Goal: Find specific page/section: Find specific page/section

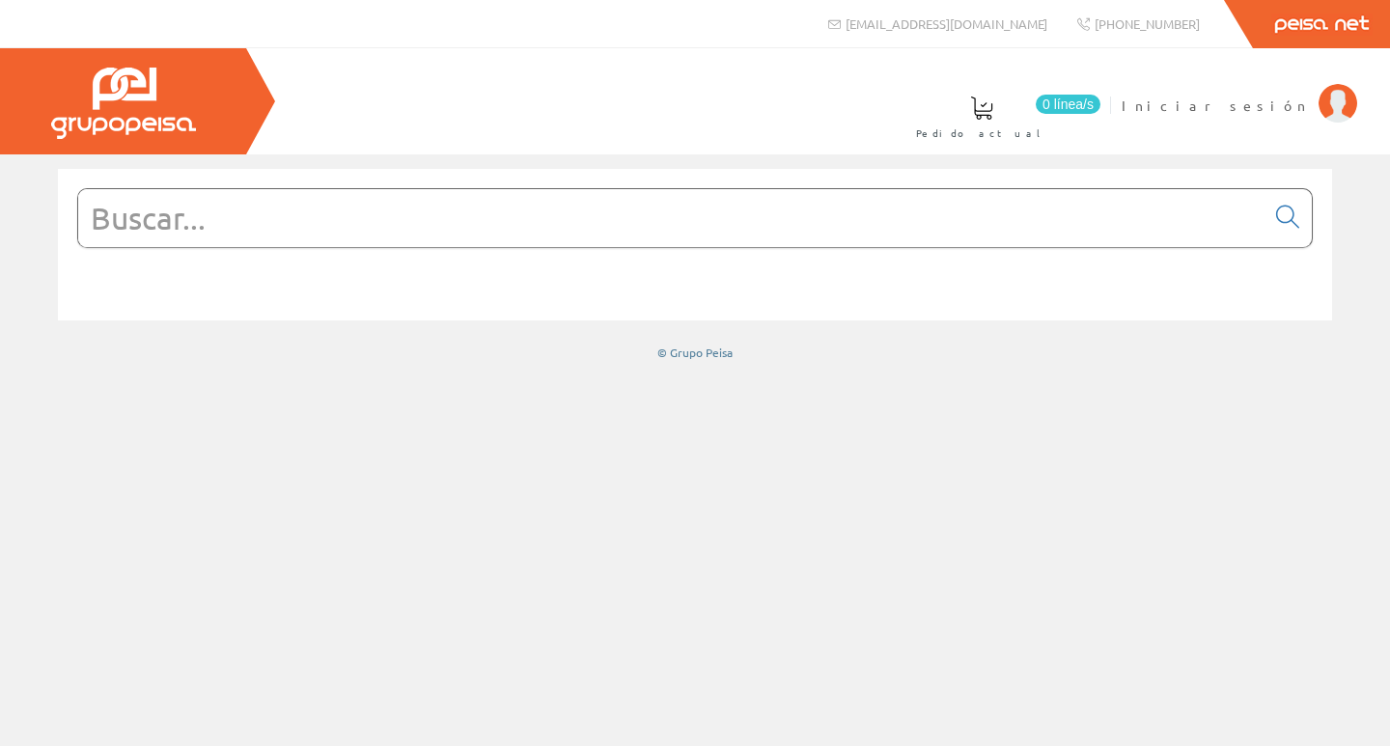
click at [816, 213] on input "text" at bounding box center [671, 218] width 1186 height 58
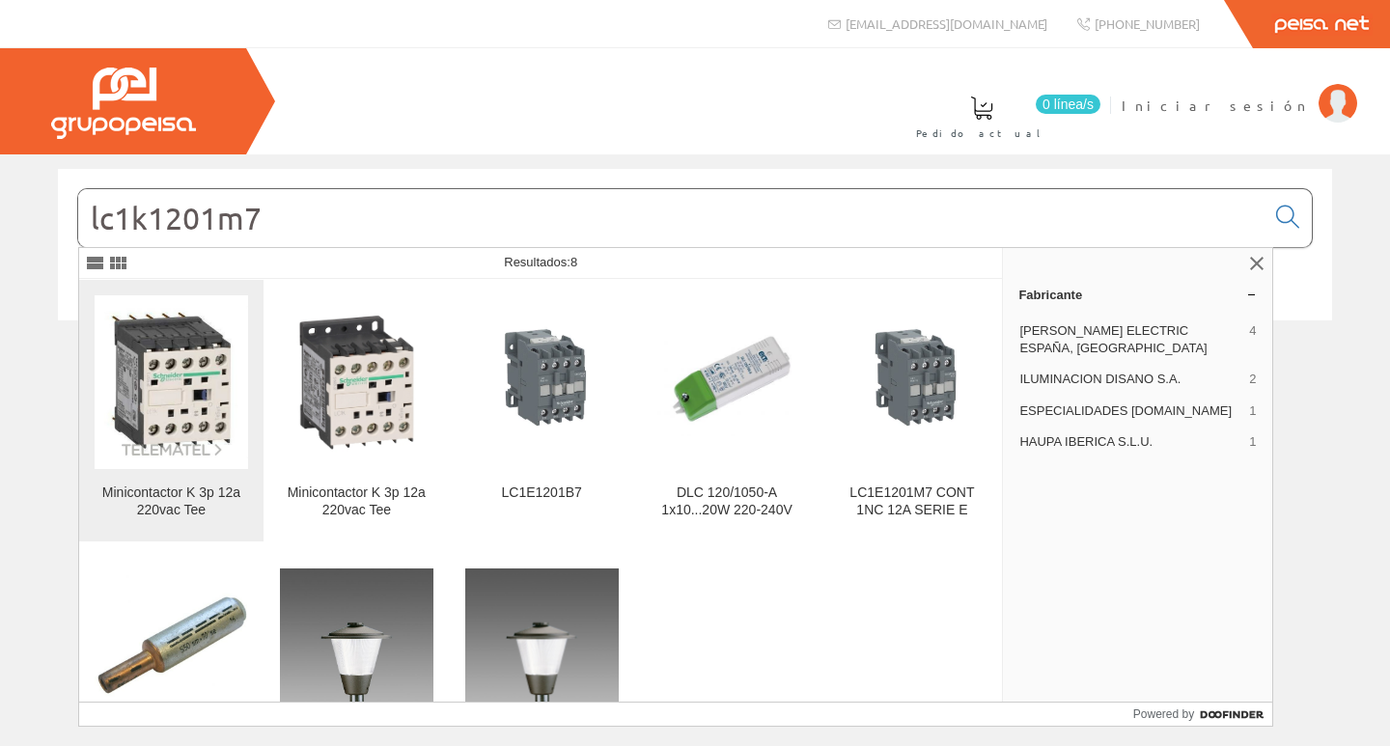
type input "lc1k1201m7"
click at [195, 393] on img at bounding box center [171, 382] width 153 height 153
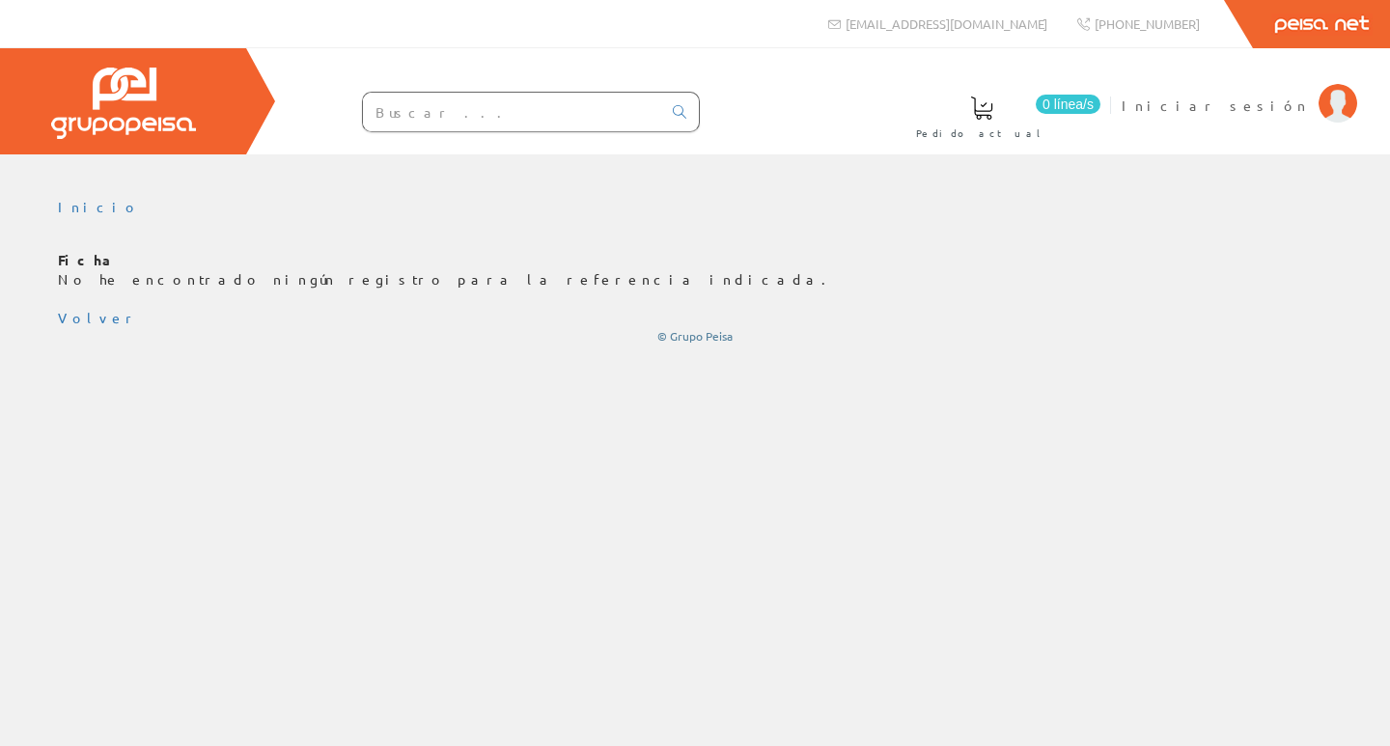
click at [450, 112] on input "text" at bounding box center [512, 112] width 298 height 39
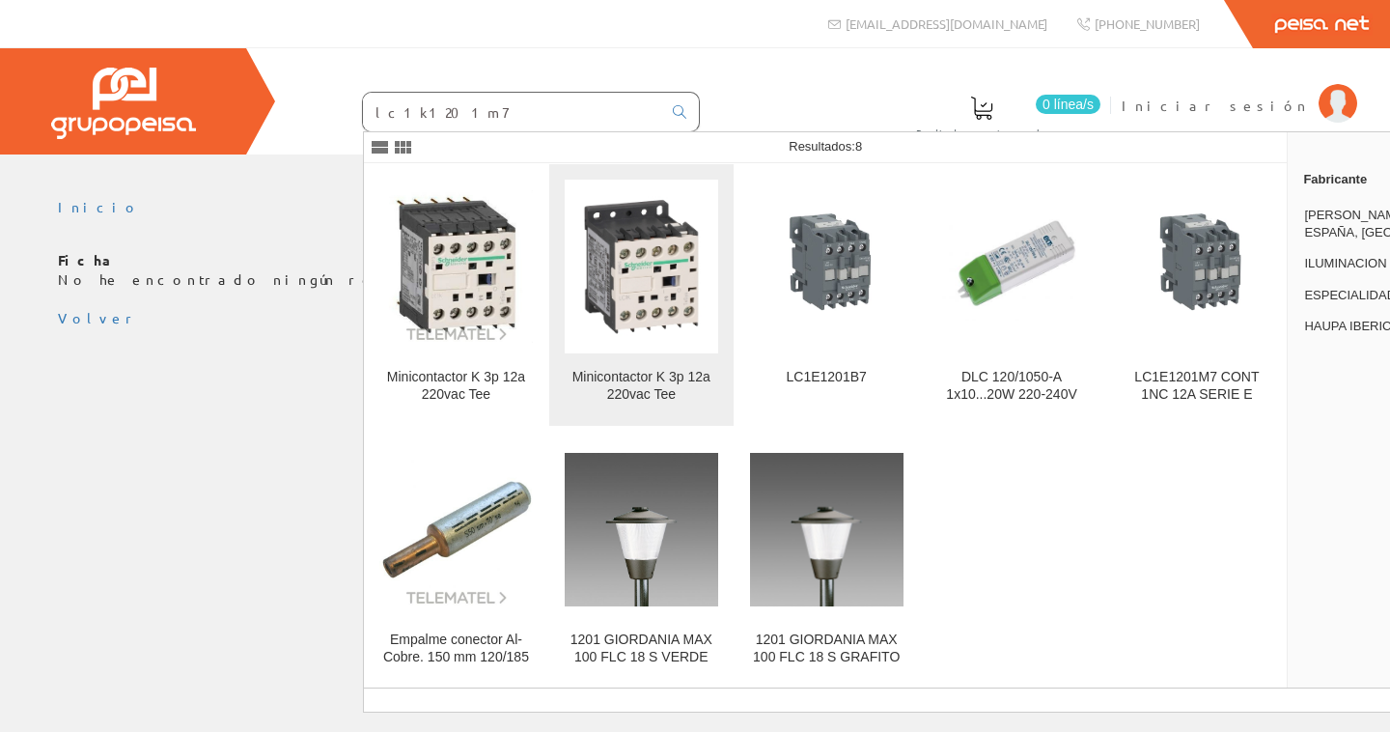
type input "lc1k1201m7"
click at [619, 260] on img at bounding box center [641, 266] width 153 height 153
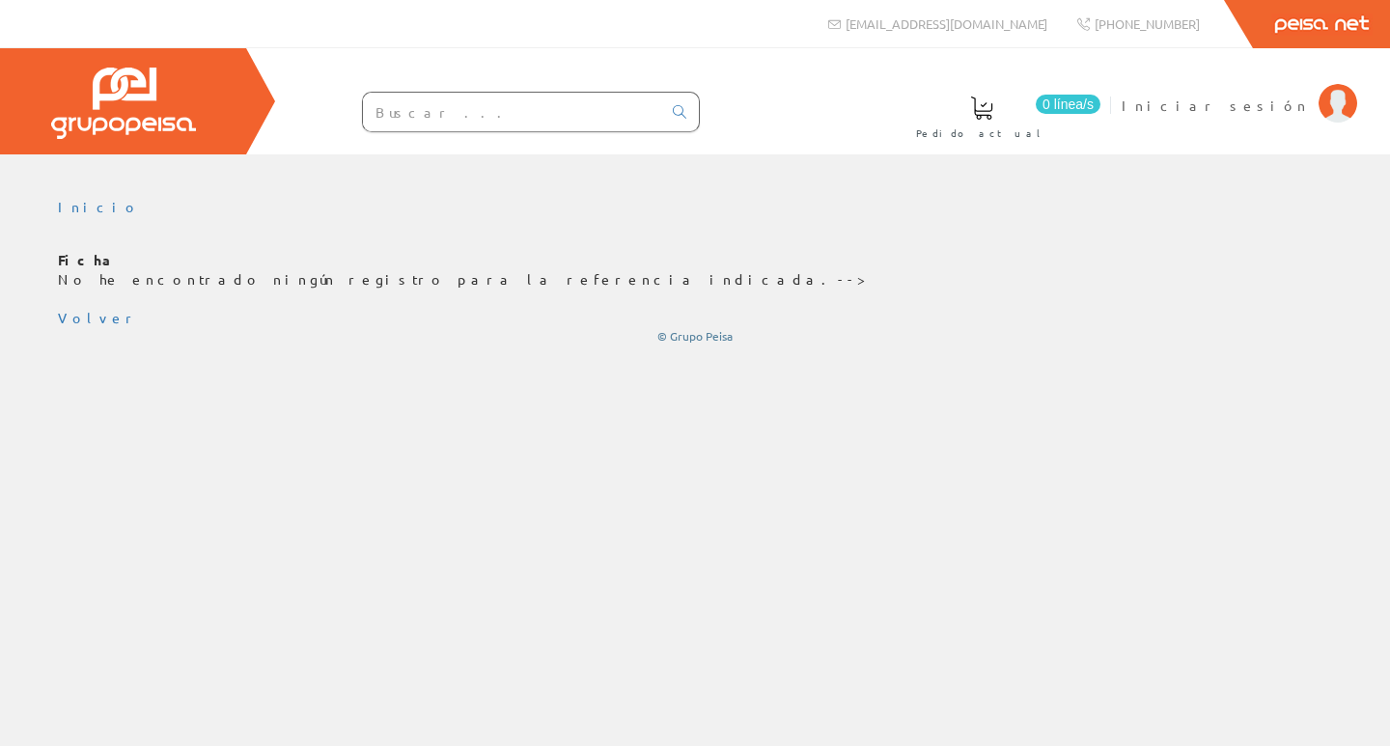
click at [487, 111] on input "text" at bounding box center [512, 112] width 298 height 39
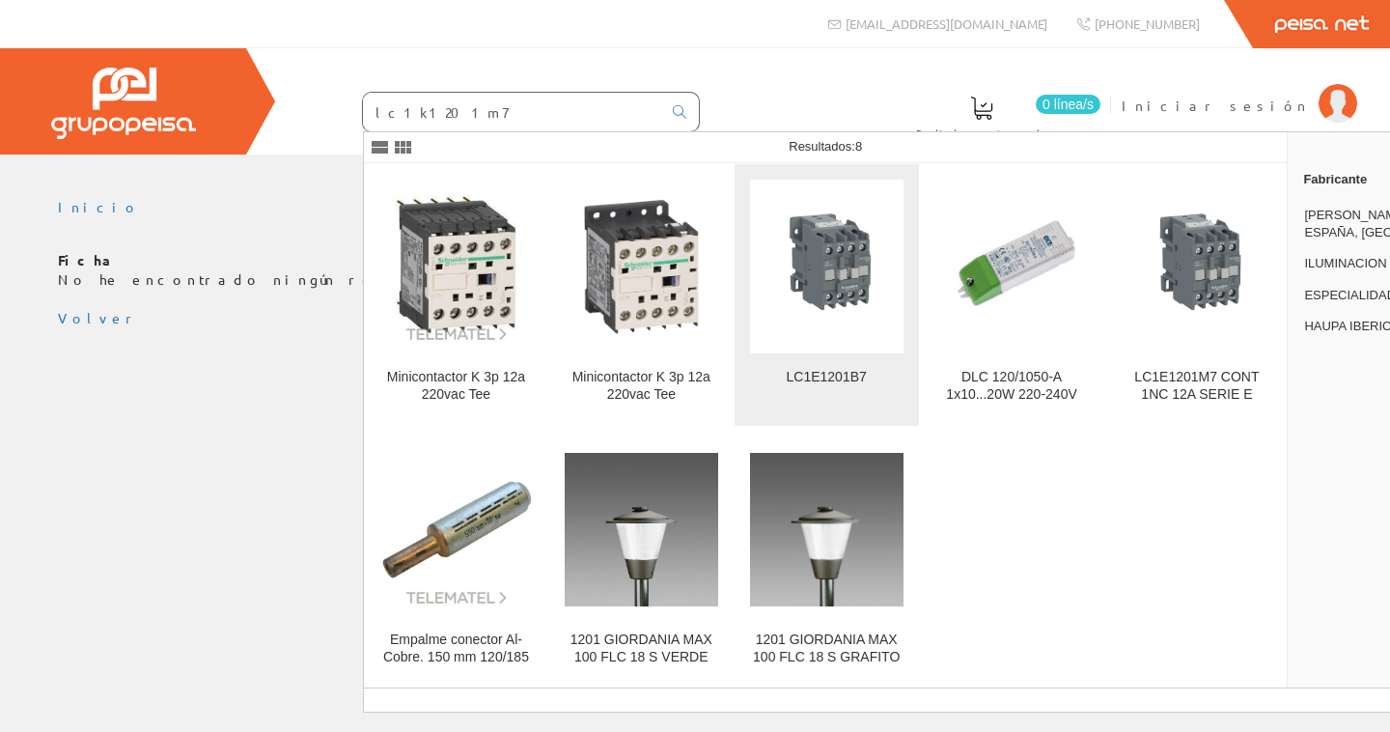
type input "lc1k1201m7"
click at [843, 294] on img at bounding box center [826, 266] width 153 height 145
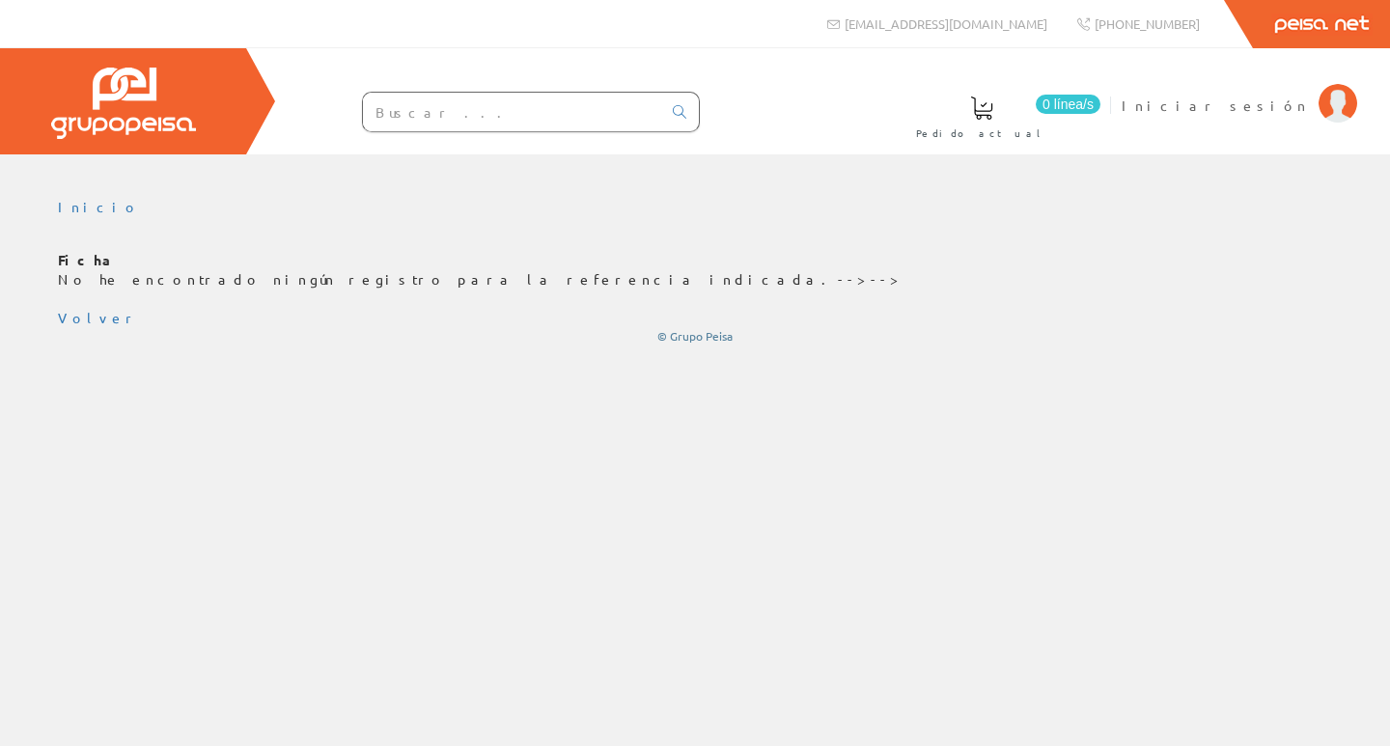
click at [427, 120] on input "text" at bounding box center [512, 112] width 298 height 39
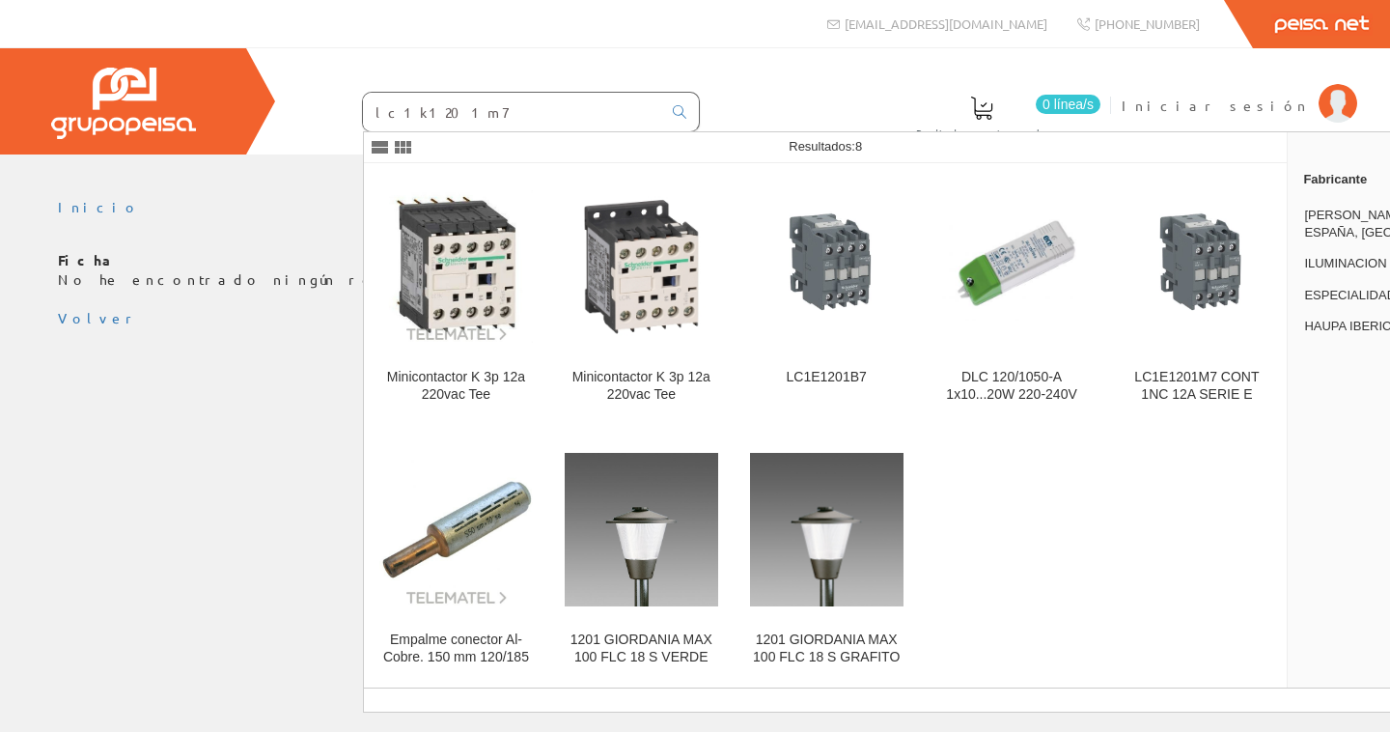
type input "lc1k1201m7"
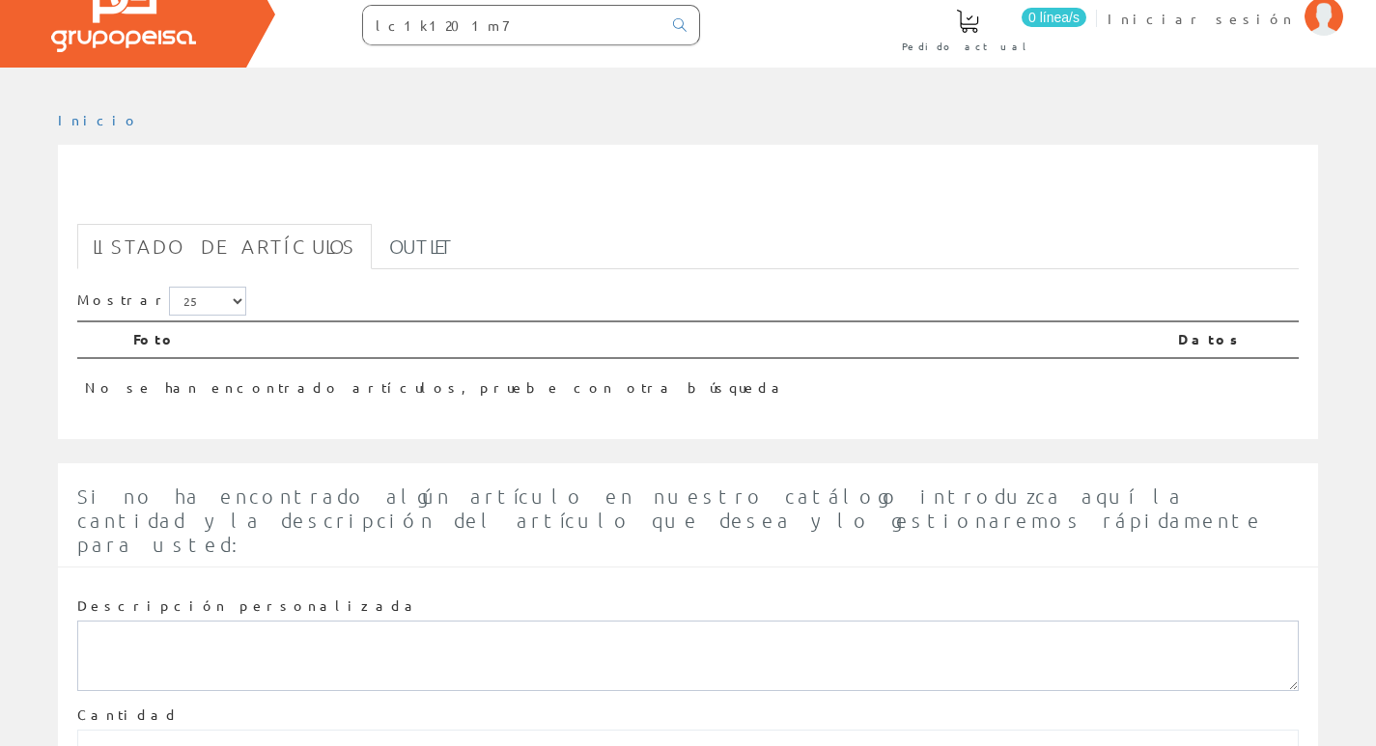
scroll to position [213, 0]
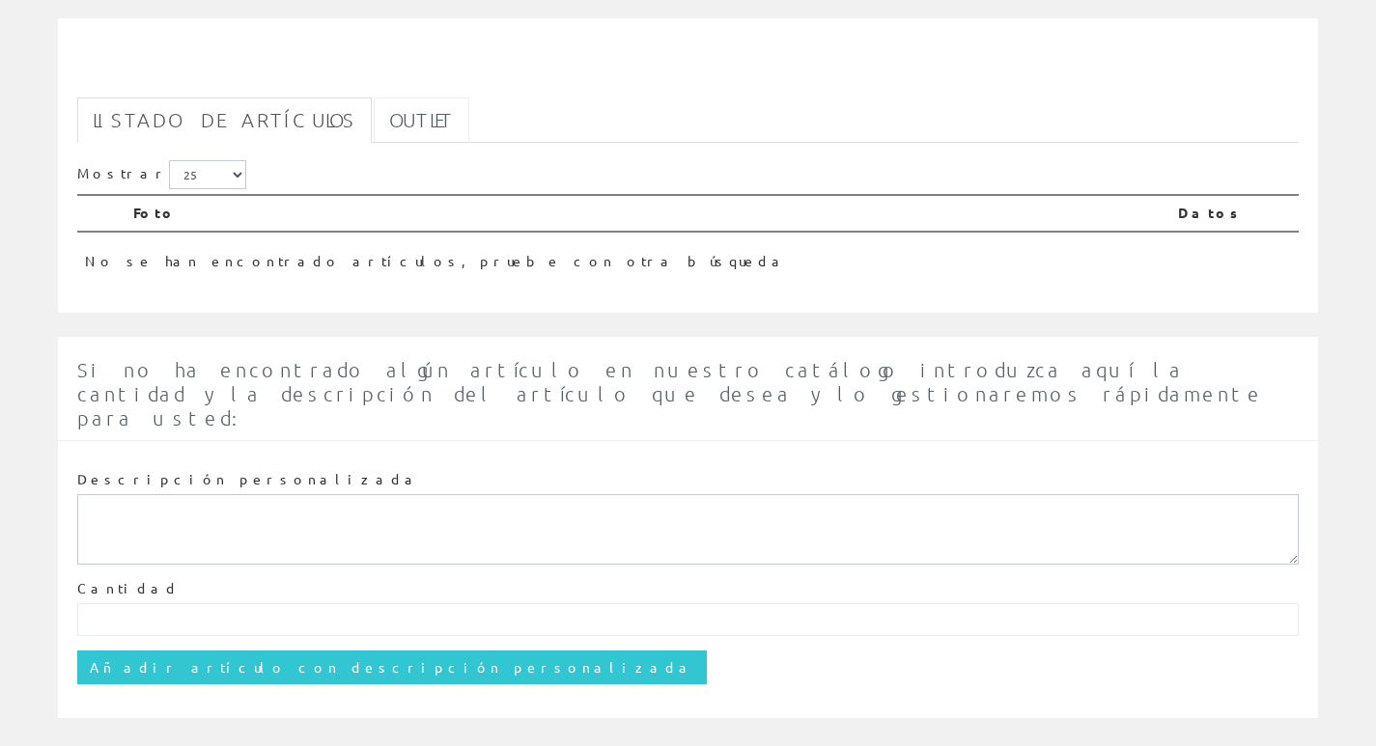
click at [375, 117] on link "Outlet" at bounding box center [422, 119] width 96 height 45
